Goal: Find specific page/section: Find specific page/section

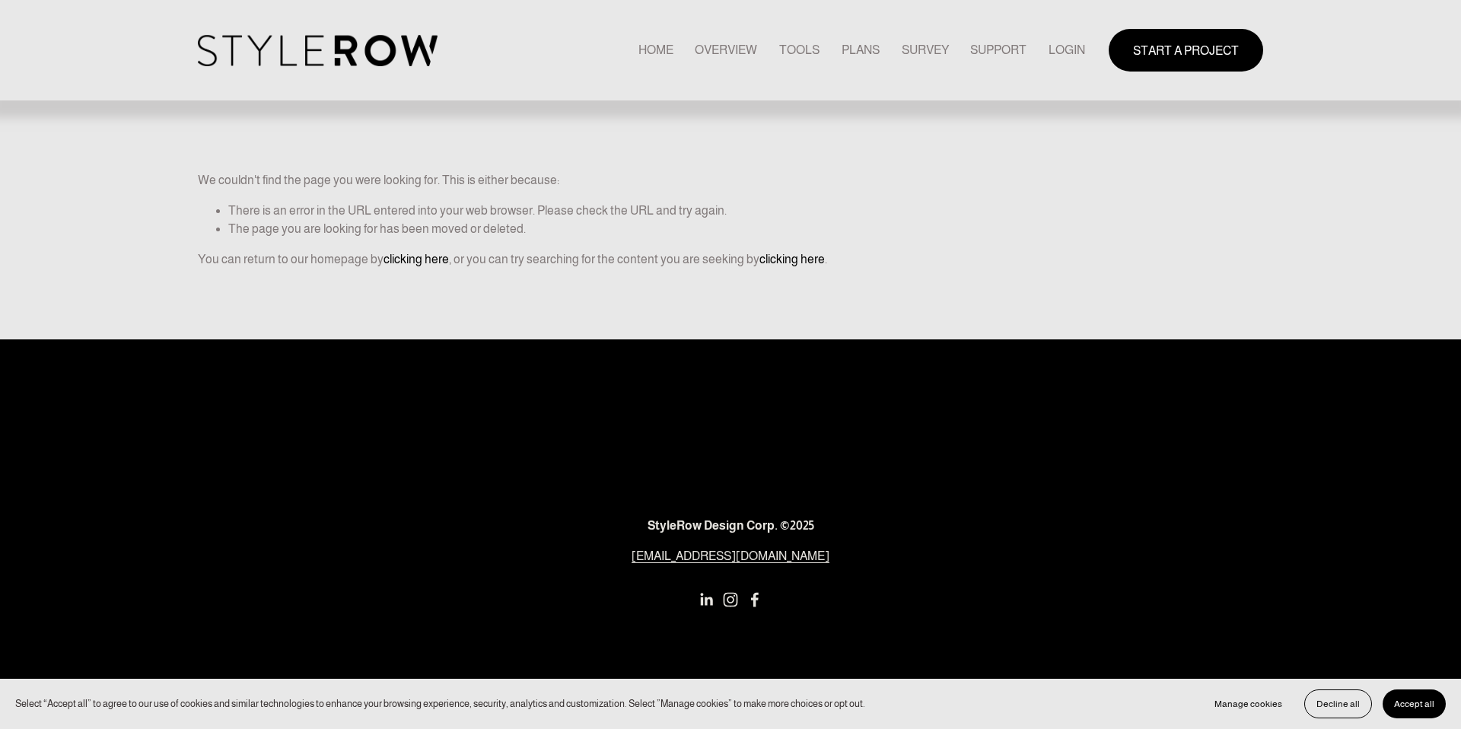
click at [1054, 51] on link "LOGIN" at bounding box center [1067, 50] width 37 height 21
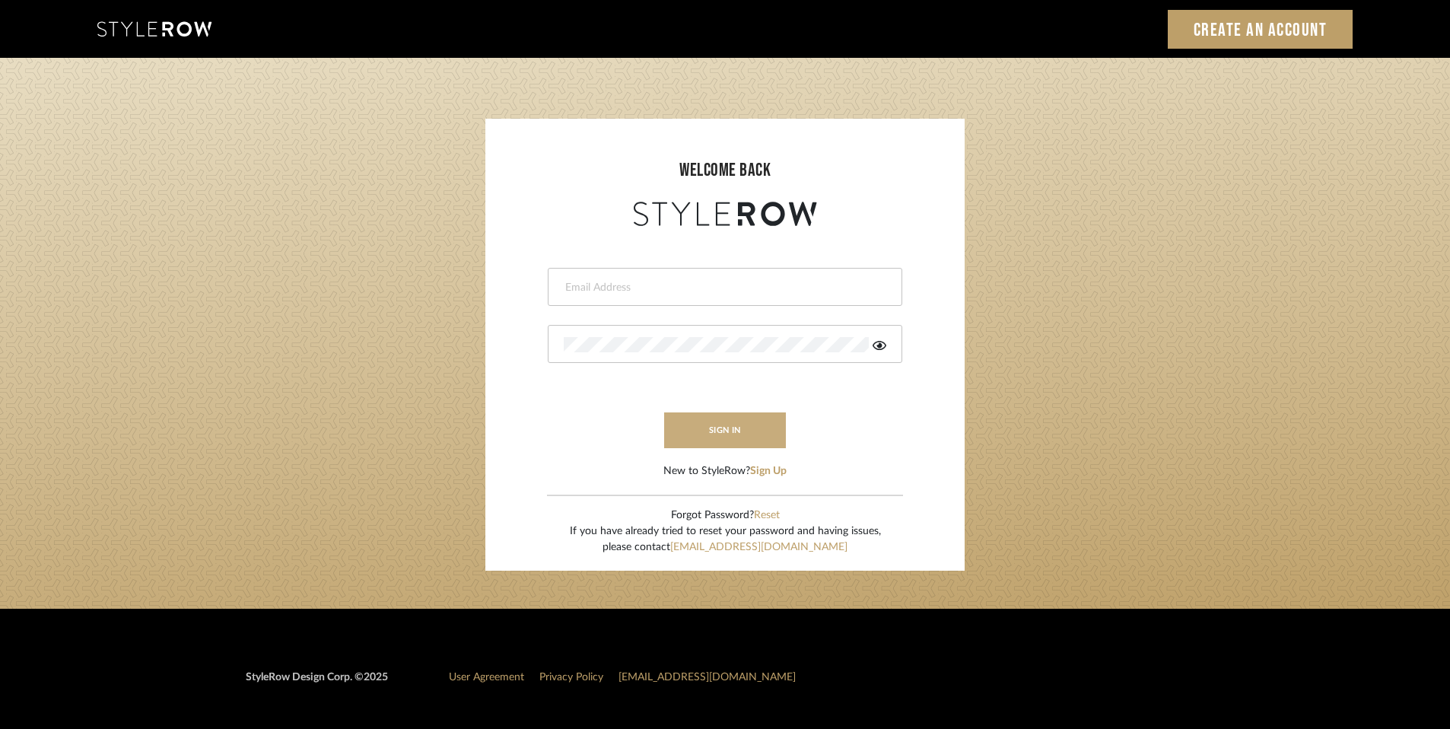
type input "rayeinteriordesign@gmail.com"
click at [724, 426] on button "sign in" at bounding box center [725, 430] width 122 height 36
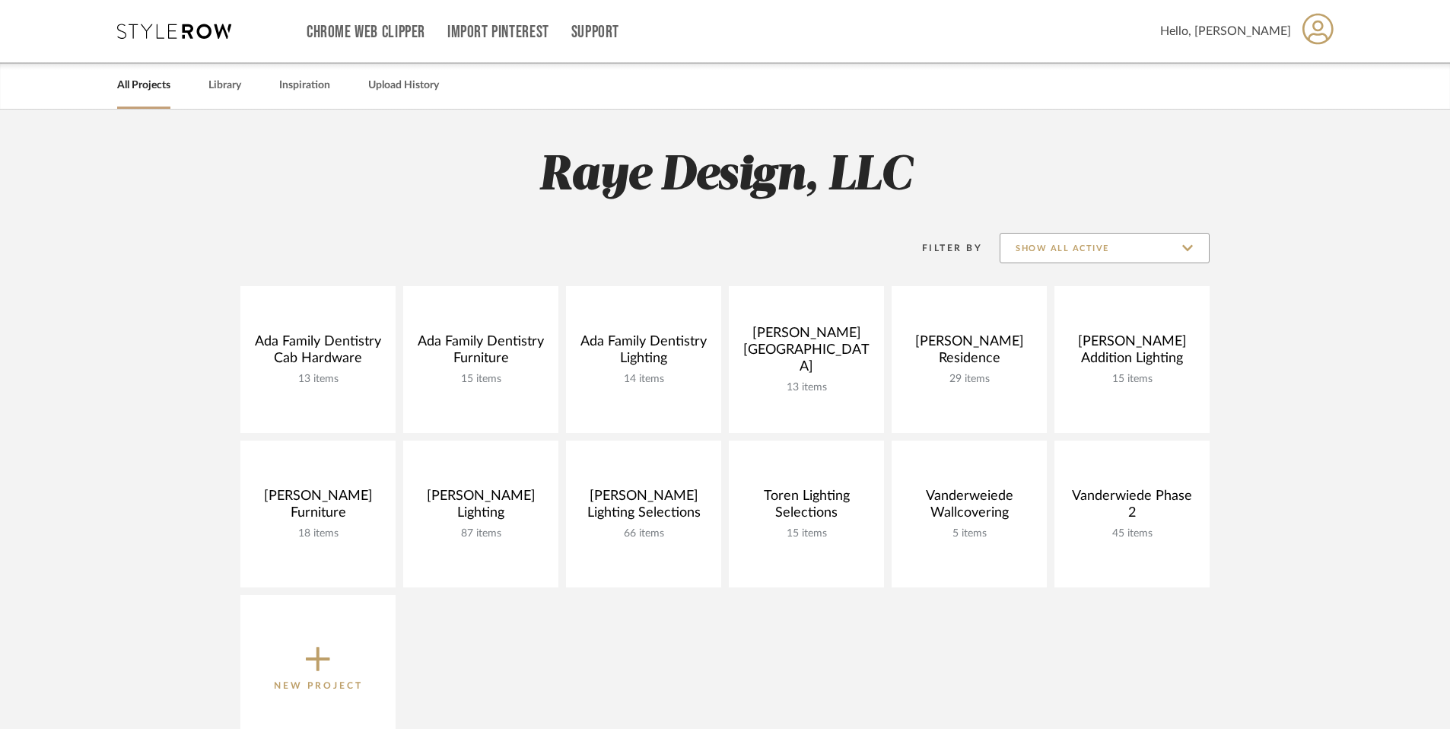
click at [1057, 248] on input "Show All Active" at bounding box center [1105, 248] width 210 height 30
click at [1046, 322] on span "Archived" at bounding box center [1107, 323] width 180 height 13
type input "Archived"
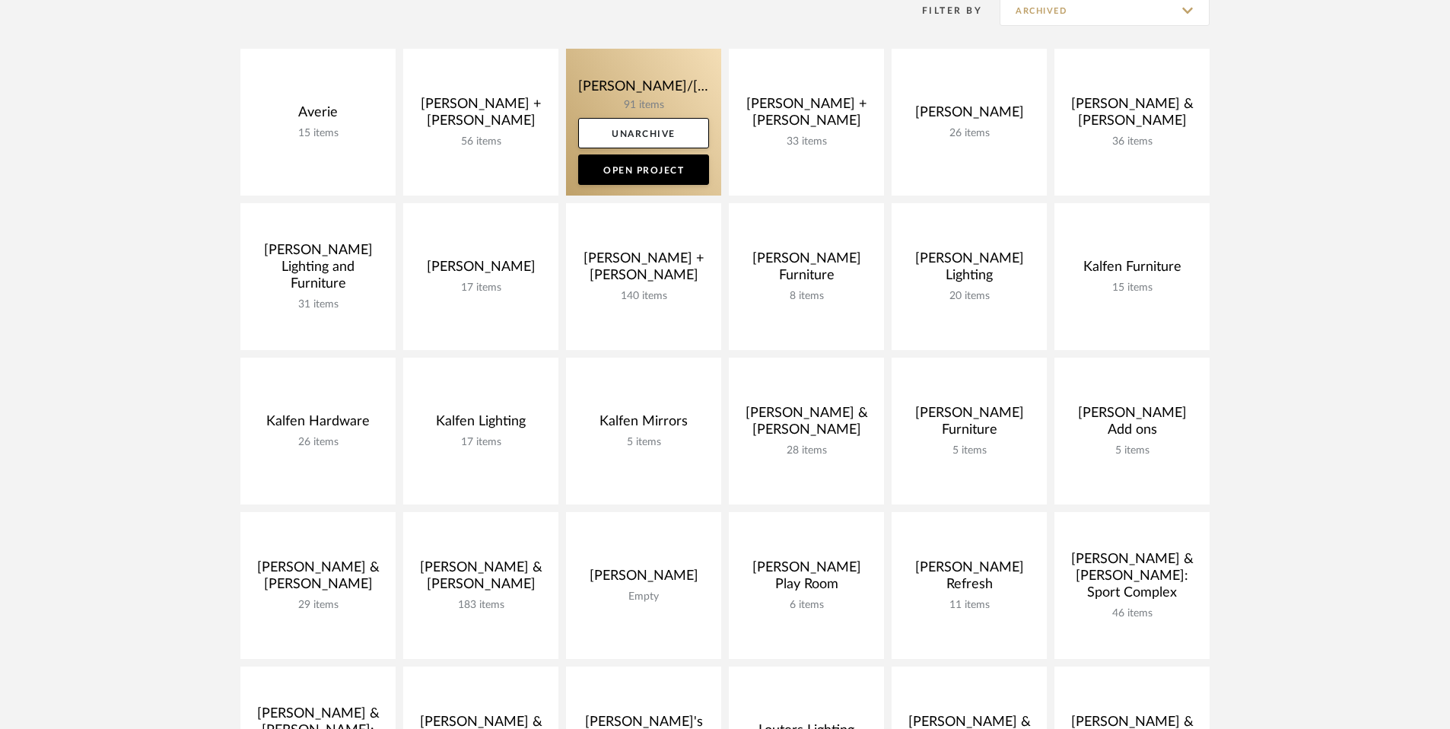
scroll to position [334, 0]
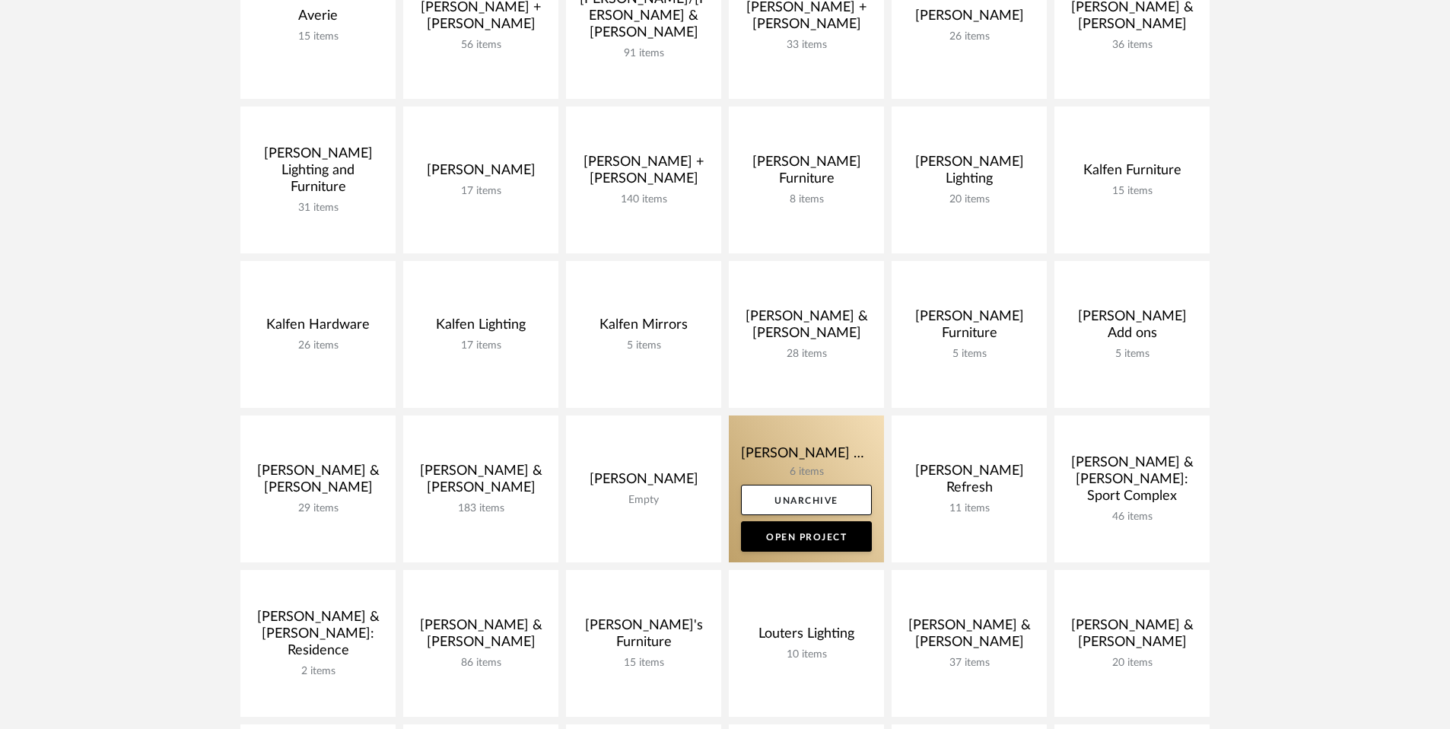
click at [810, 456] on link at bounding box center [806, 488] width 155 height 147
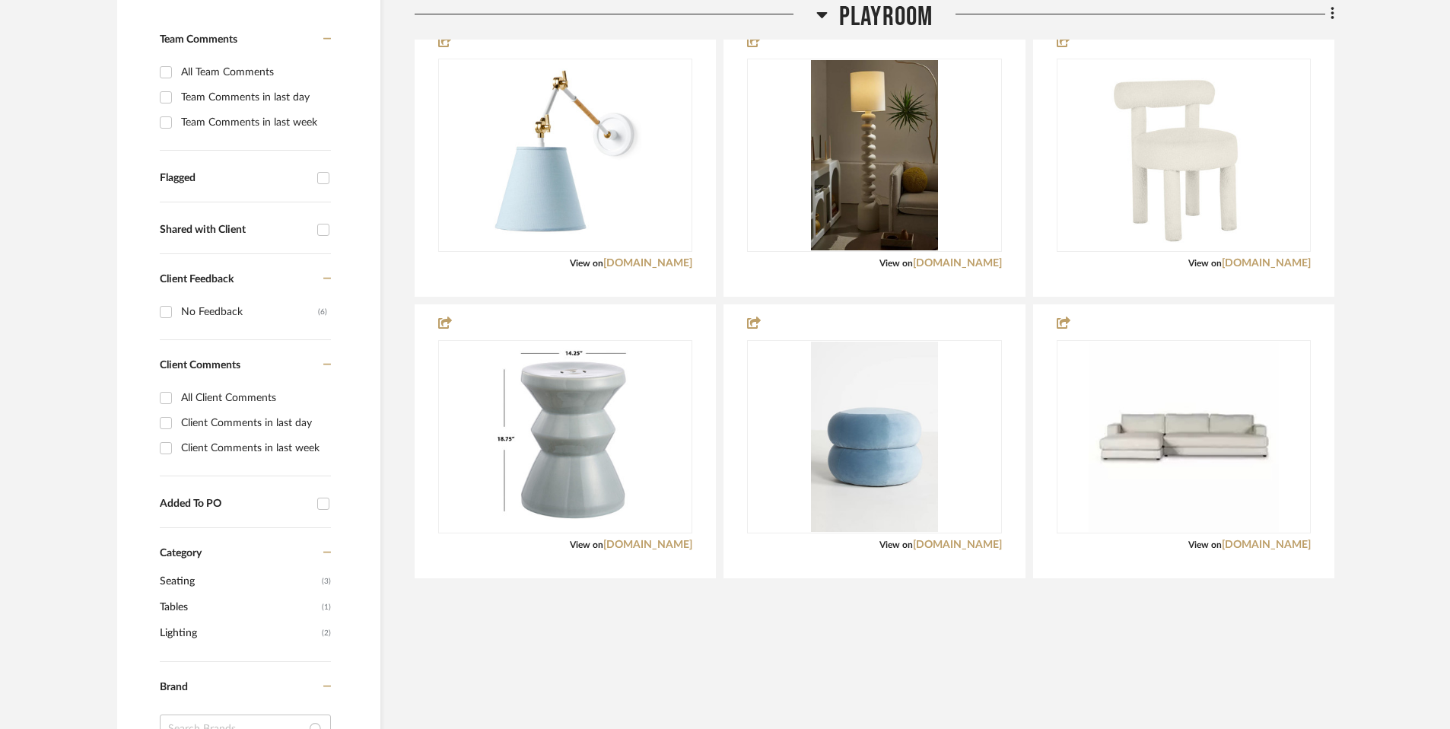
scroll to position [435, 0]
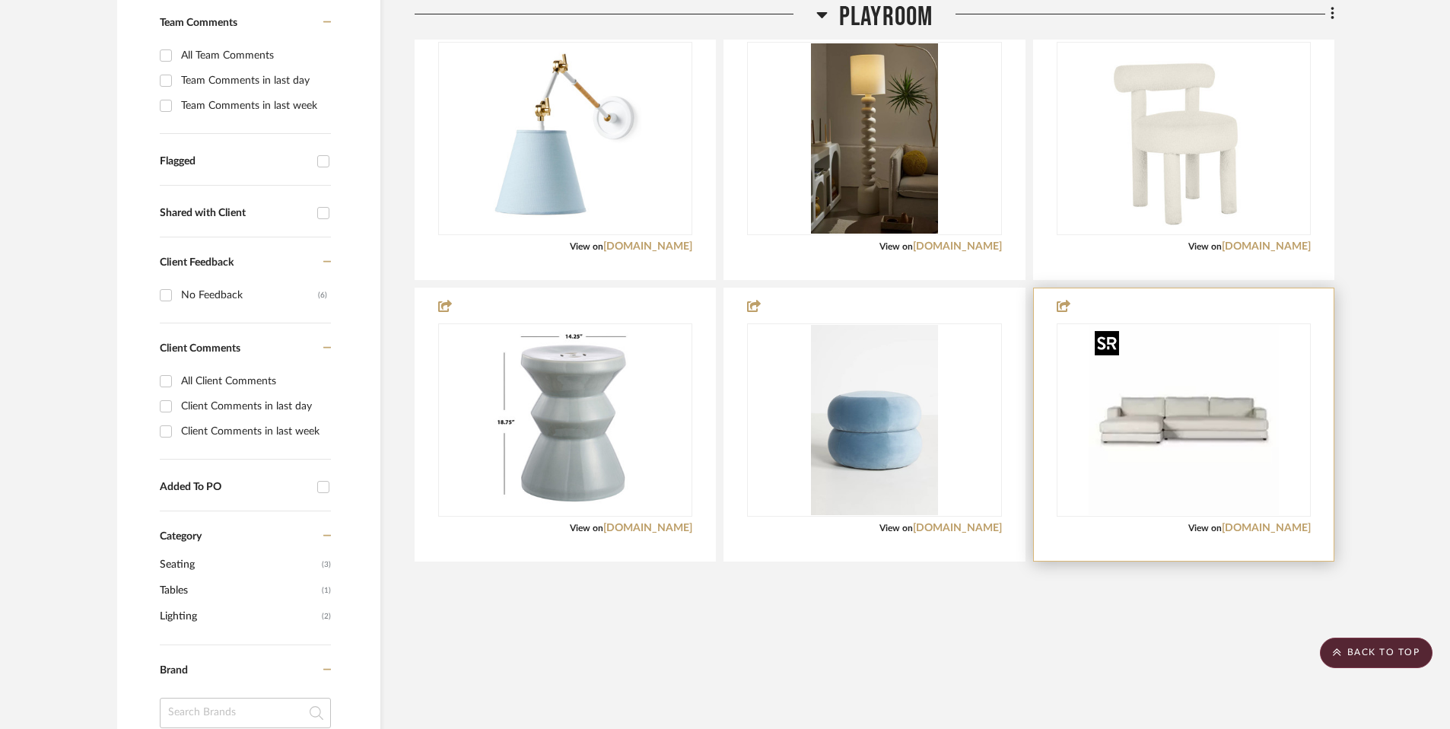
click at [0, 0] on img at bounding box center [0, 0] width 0 height 0
click at [1256, 535] on div at bounding box center [1184, 424] width 300 height 272
click at [1256, 530] on link "[DOMAIN_NAME]" at bounding box center [1266, 528] width 89 height 11
